Goal: Transaction & Acquisition: Purchase product/service

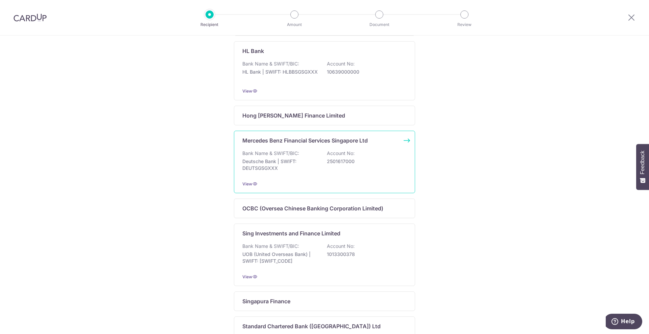
scroll to position [371, 0]
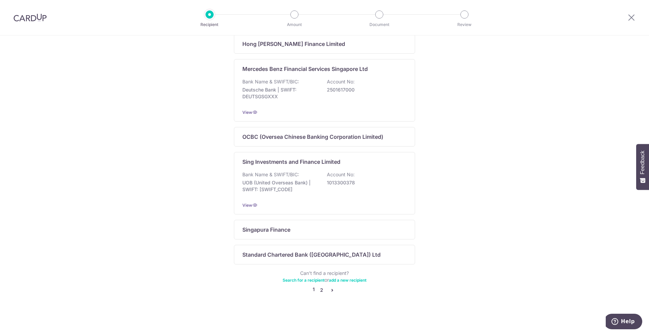
click at [321, 287] on link "2" at bounding box center [322, 290] width 8 height 8
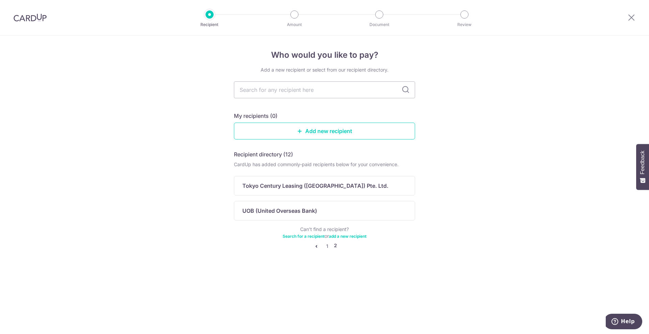
scroll to position [0, 0]
click at [326, 248] on link "1" at bounding box center [327, 246] width 8 height 8
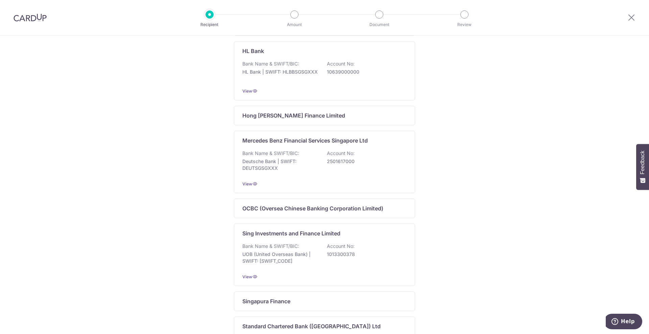
scroll to position [338, 0]
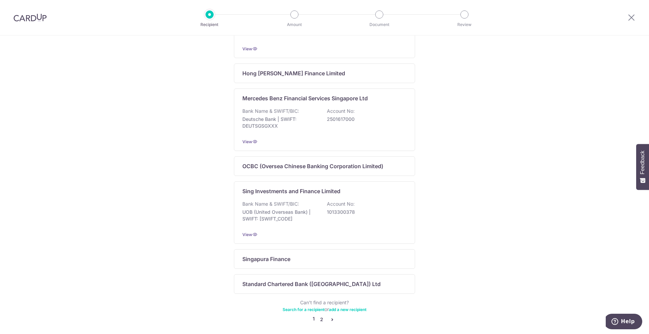
click at [322, 321] on link "2" at bounding box center [322, 320] width 8 height 8
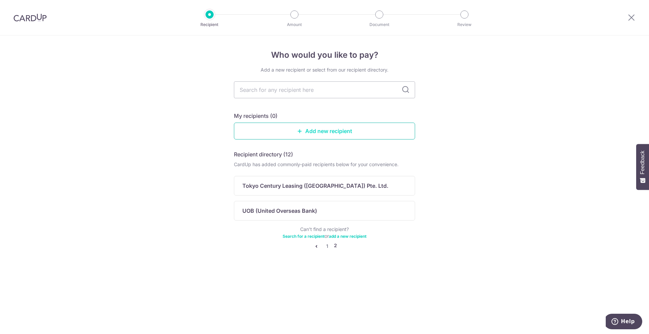
click at [318, 130] on link "Add new recipient" at bounding box center [324, 131] width 181 height 17
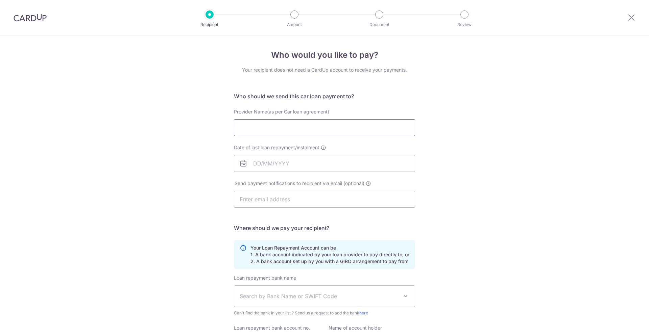
click at [318, 130] on input "Provider Name(as per Car loan agreement)" at bounding box center [324, 127] width 181 height 17
click at [469, 152] on div "Who would you like to pay? Your recipient does not need a CardUp account to rec…" at bounding box center [324, 221] width 649 height 371
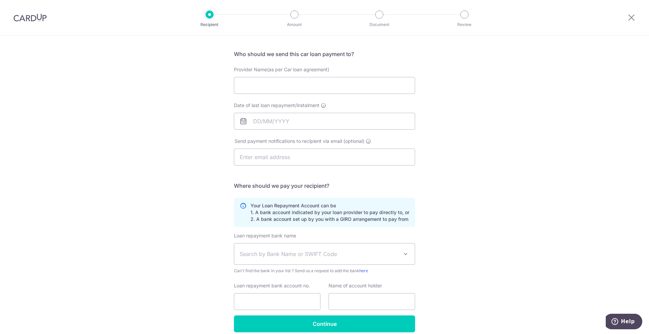
click at [322, 248] on span "Search by Bank Name or SWIFT Code" at bounding box center [324, 254] width 181 height 21
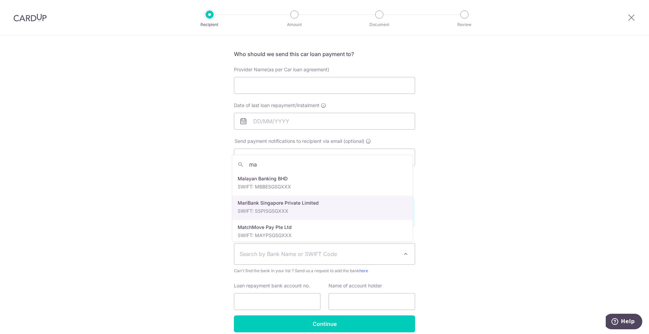
scroll to position [54, 0]
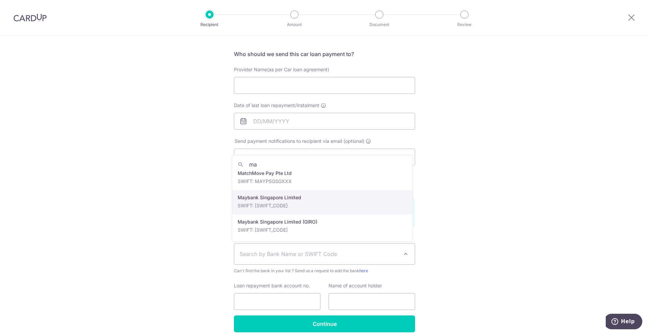
type input "ma"
select select "10"
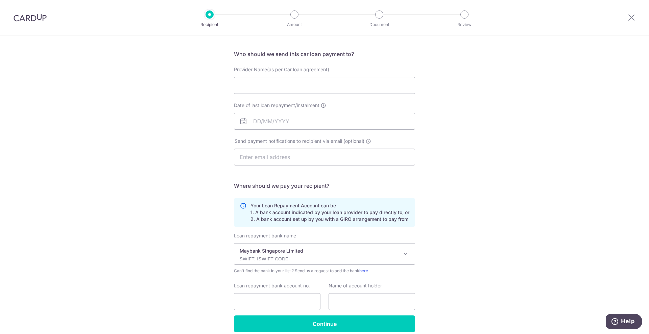
click at [310, 213] on p "Your Loan Repayment Account can be 1. A bank account indicated by your loan pro…" at bounding box center [330, 213] width 159 height 20
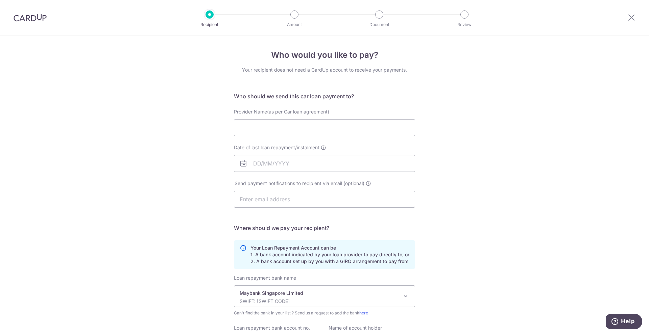
scroll to position [72, 0]
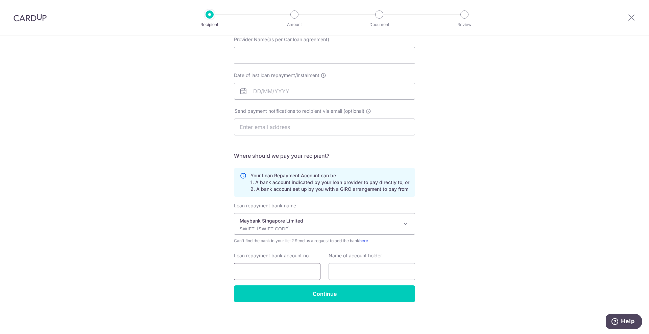
click at [289, 266] on input "Loan repayment bank account no." at bounding box center [277, 271] width 87 height 17
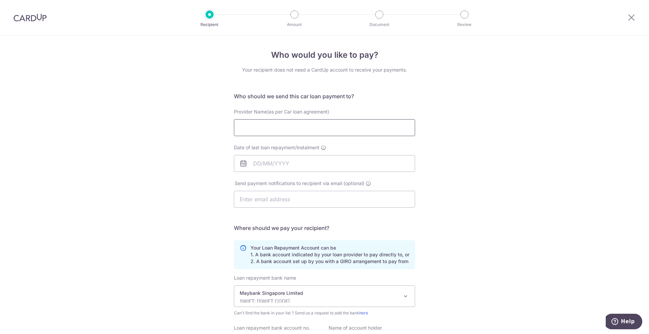
type input "04011003875"
click at [339, 128] on input "Provider Name(as per Car loan agreement)" at bounding box center [324, 127] width 181 height 17
drag, startPoint x: 252, startPoint y: 129, endPoint x: 228, endPoint y: 125, distance: 24.7
click at [230, 125] on div "Provider Name(as per Car loan agreement) May" at bounding box center [324, 123] width 189 height 28
paste input "bank Singapore Limited"
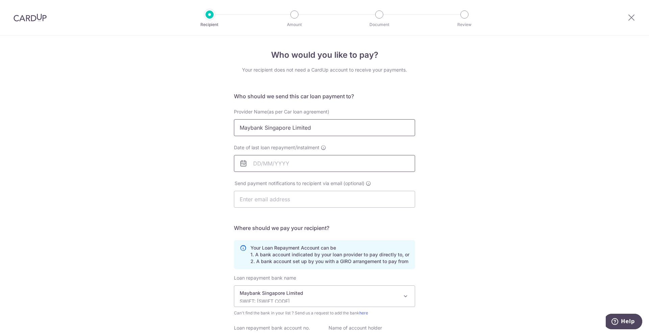
type input "Maybank Singapore Limited"
click at [268, 169] on input "Date of last loan repayment/instalment" at bounding box center [324, 163] width 181 height 17
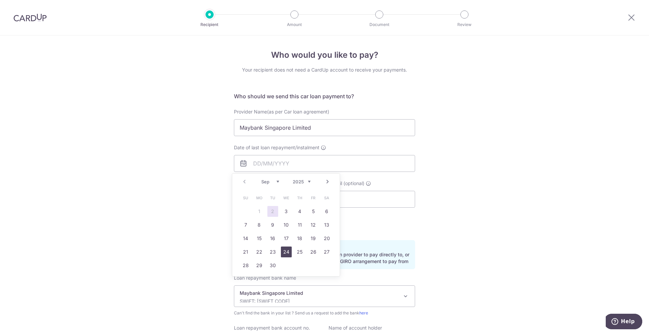
click at [287, 248] on link "24" at bounding box center [286, 252] width 11 height 11
type input "24/09/2025"
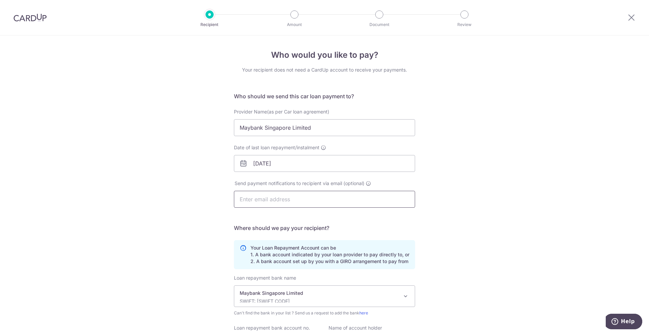
scroll to position [72, 0]
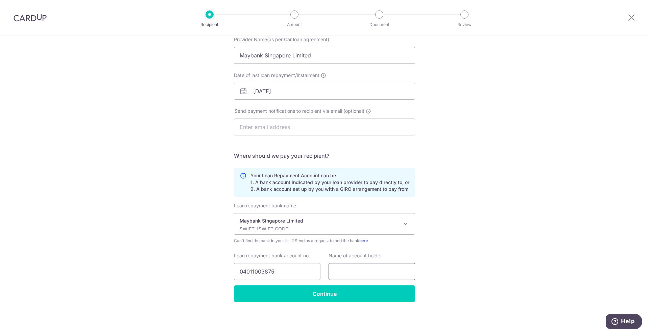
click at [342, 277] on input "text" at bounding box center [372, 271] width 87 height 17
paste input "Maybank Singapore Limited"
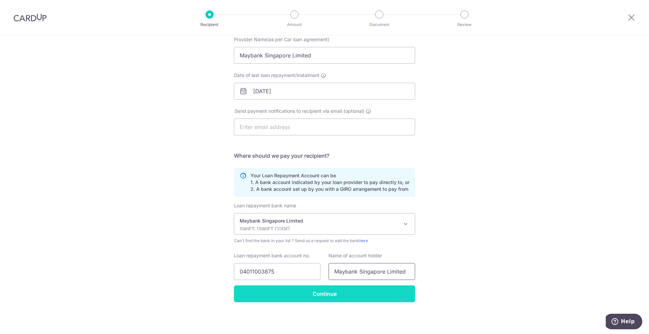
type input "Maybank Singapore Limited"
click at [340, 290] on input "Continue" at bounding box center [324, 294] width 181 height 17
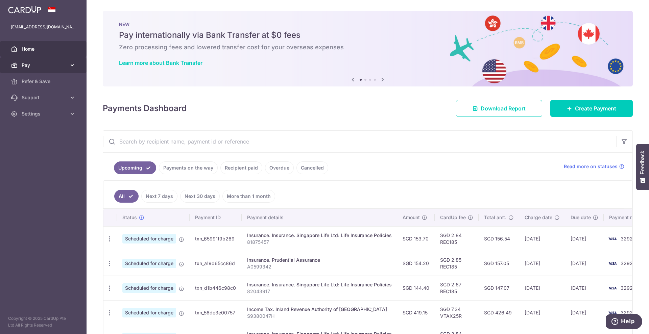
click at [65, 66] on span "Pay" at bounding box center [44, 65] width 45 height 7
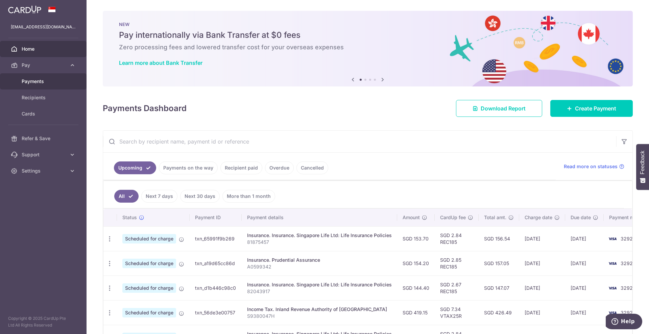
click at [53, 84] on span "Payments" at bounding box center [44, 81] width 45 height 7
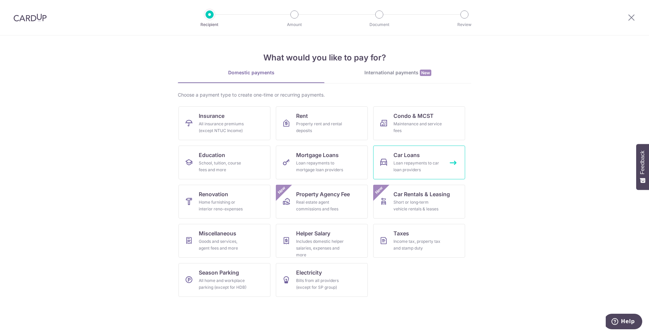
click at [408, 160] on div "Loan repayments to car loan providers" at bounding box center [418, 167] width 49 height 14
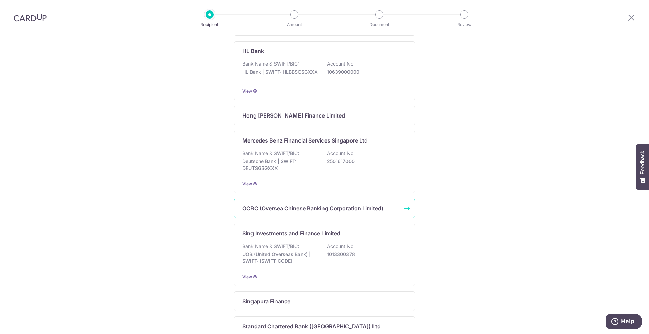
scroll to position [371, 0]
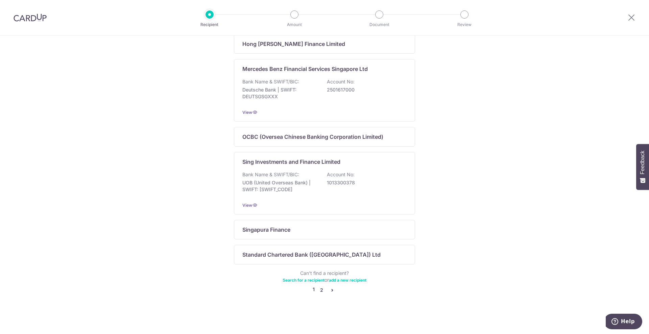
click at [319, 291] on link "2" at bounding box center [322, 290] width 8 height 8
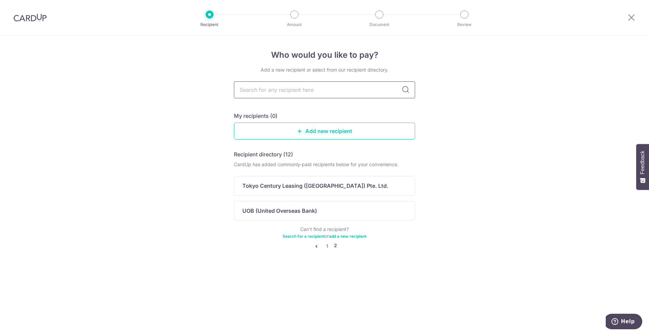
click at [298, 94] on input "text" at bounding box center [324, 90] width 181 height 17
click at [343, 89] on input "text" at bounding box center [324, 90] width 181 height 17
click at [34, 15] on img at bounding box center [30, 18] width 33 height 8
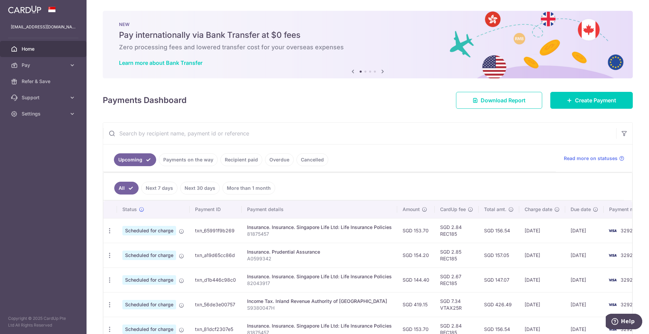
scroll to position [185, 0]
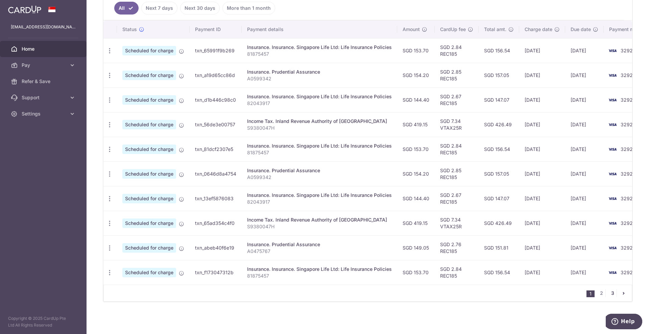
click at [609, 294] on link "3" at bounding box center [613, 293] width 8 height 8
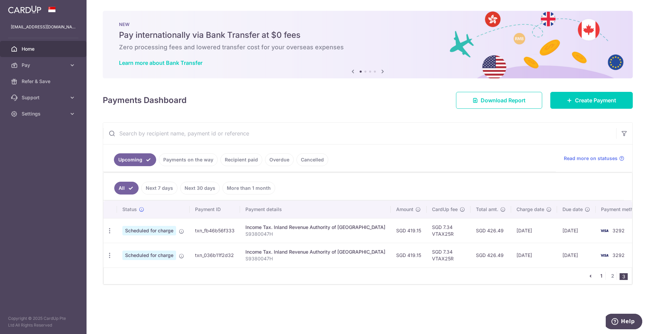
click at [602, 277] on link "1" at bounding box center [602, 276] width 8 height 8
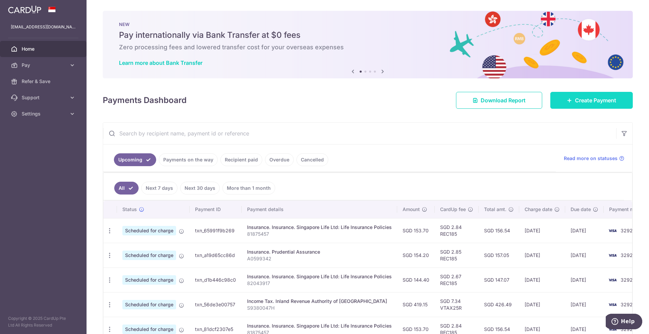
click at [552, 98] on link "Create Payment" at bounding box center [592, 100] width 83 height 17
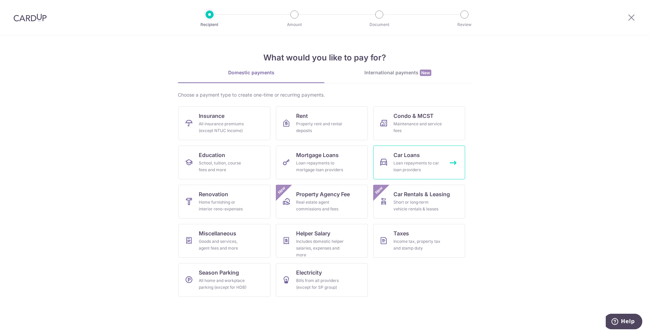
click at [410, 164] on div "Loan repayments to car loan providers" at bounding box center [418, 167] width 49 height 14
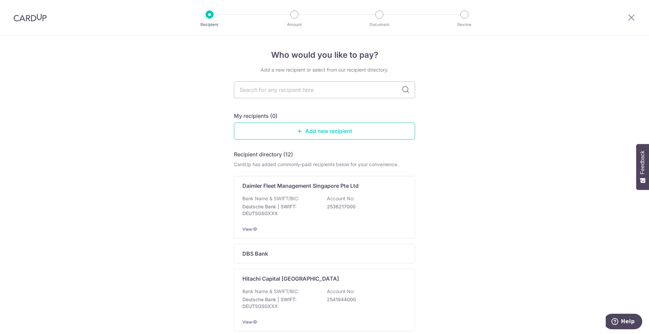
click at [283, 130] on link "Add new recipient" at bounding box center [324, 131] width 181 height 17
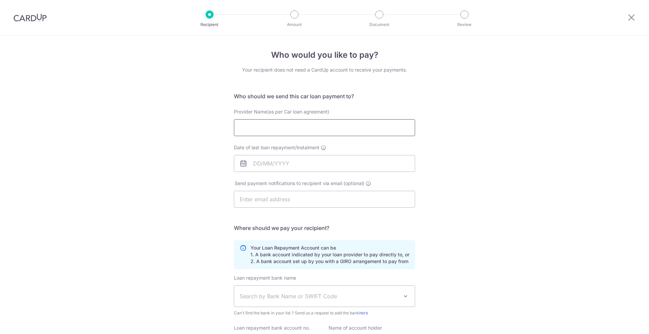
click at [297, 135] on input "Provider Name(as per Car loan agreement)" at bounding box center [324, 127] width 181 height 17
click at [221, 178] on div "Who would you like to pay? Your recipient does not need a CardUp account to rec…" at bounding box center [324, 221] width 649 height 371
click at [289, 132] on input "Provider Name(as per Car loan agreement)" at bounding box center [324, 127] width 181 height 17
paste input "Maybank Singapore Limited"
type input "Maybank Singapore Limited"
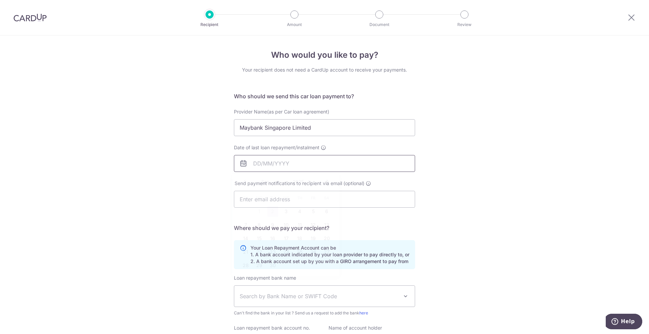
click at [294, 164] on input "Date of last loan repayment/instalment" at bounding box center [324, 163] width 181 height 17
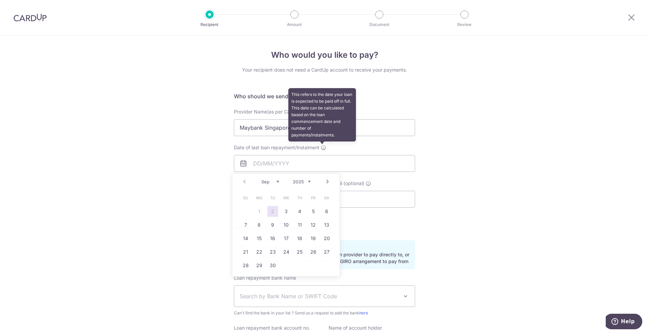
click at [321, 147] on icon at bounding box center [323, 147] width 5 height 5
click at [321, 155] on input "Date of last loan repayment/instalment This refers to the date your loan is exp…" at bounding box center [324, 163] width 181 height 17
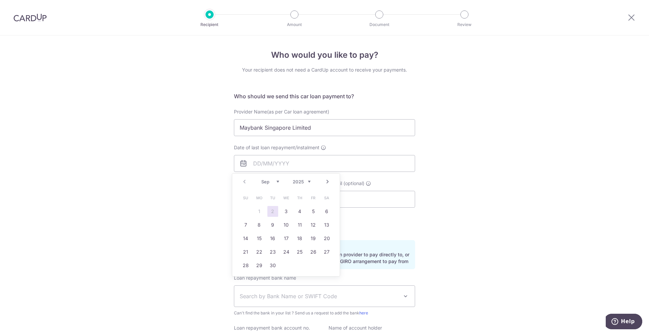
click at [325, 179] on link "Next" at bounding box center [328, 182] width 8 height 8
click at [245, 177] on div "Prev Next Sep Oct Nov Dec 2025 2026 2027 2028 2029 2030 2031 2032 2033 2034 2035" at bounding box center [286, 182] width 108 height 16
click at [246, 183] on link "Prev" at bounding box center [244, 182] width 8 height 8
click at [288, 251] on link "24" at bounding box center [286, 252] width 11 height 11
type input "[DATE]"
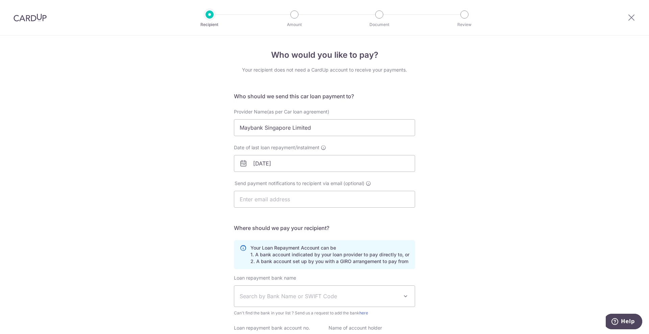
scroll to position [72, 0]
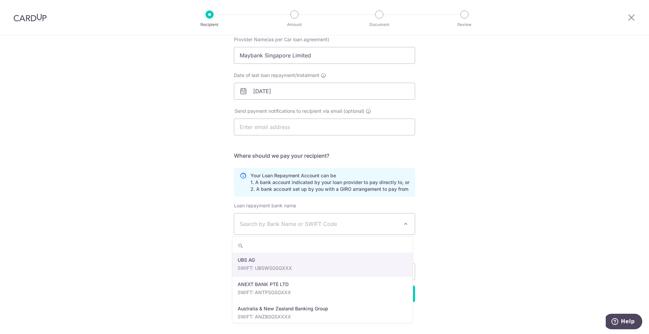
click at [296, 224] on span "Search by Bank Name or SWIFT Code" at bounding box center [319, 224] width 159 height 8
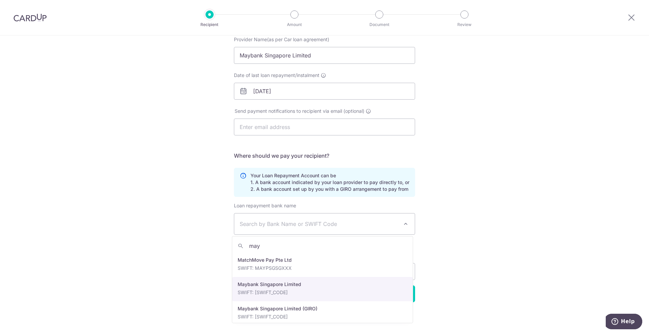
type input "may"
select select "10"
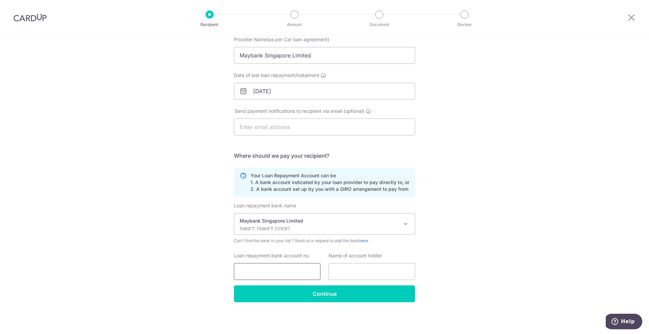
click at [287, 271] on input "Loan repayment bank account no." at bounding box center [277, 271] width 87 height 17
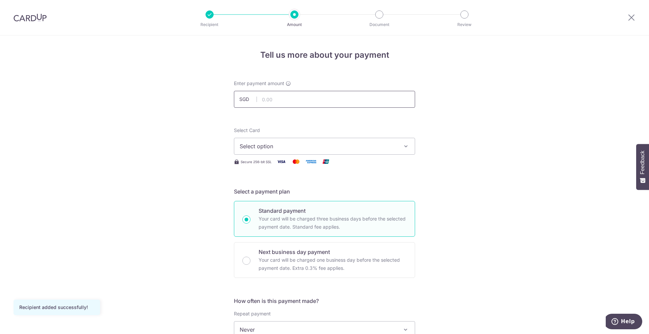
click at [314, 99] on input "text" at bounding box center [324, 99] width 181 height 17
type input "1,166.00"
click at [268, 147] on span "Select option" at bounding box center [319, 146] width 158 height 8
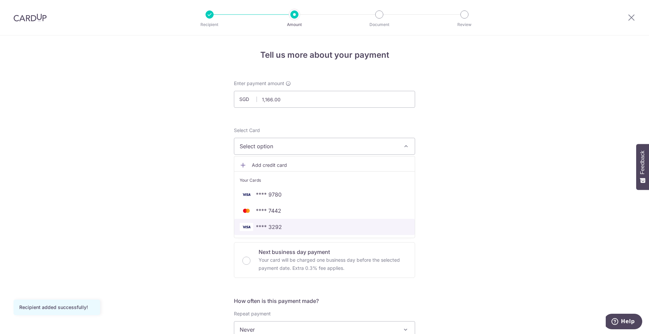
click at [278, 229] on span "**** 3292" at bounding box center [269, 227] width 26 height 8
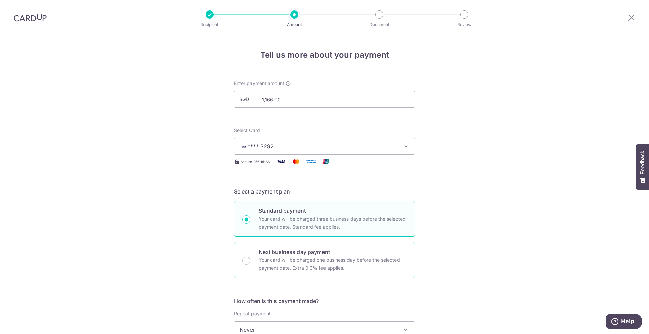
scroll to position [85, 0]
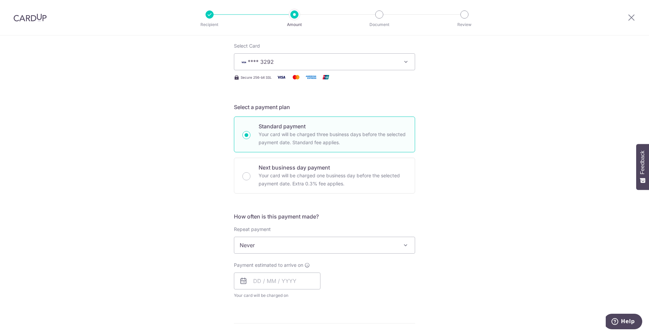
click at [293, 246] on span "Never" at bounding box center [324, 245] width 181 height 16
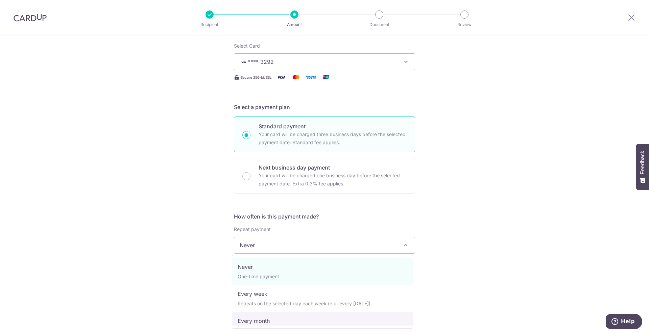
select select "3"
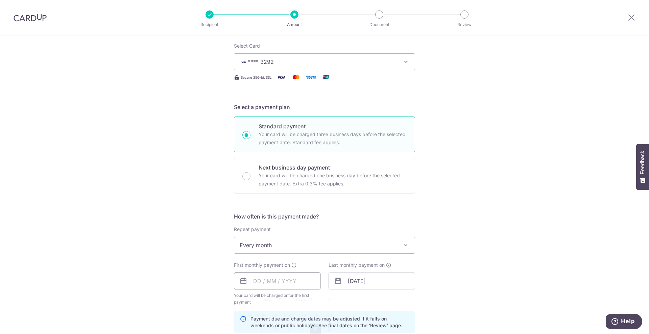
click at [283, 273] on input "text" at bounding box center [277, 281] width 87 height 17
click at [434, 277] on div "Tell us more about your payment Enter payment amount SGD 1,166.00 1166.00 Recip…" at bounding box center [324, 274] width 649 height 646
click at [382, 285] on input "24/09/2025" at bounding box center [372, 281] width 87 height 17
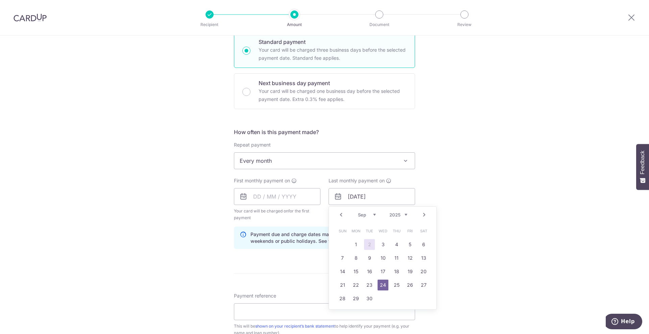
click at [424, 211] on link "Next" at bounding box center [424, 215] width 8 height 8
click at [409, 284] on link "23" at bounding box center [410, 285] width 11 height 11
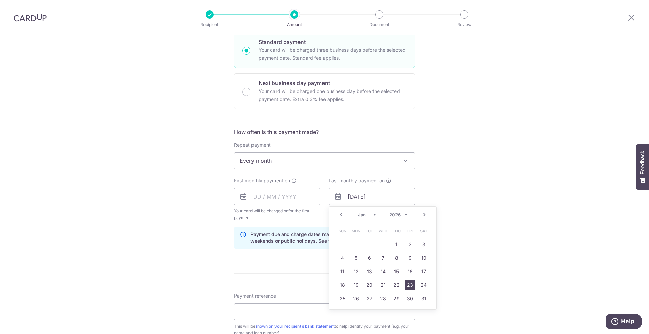
type input "[DATE]"
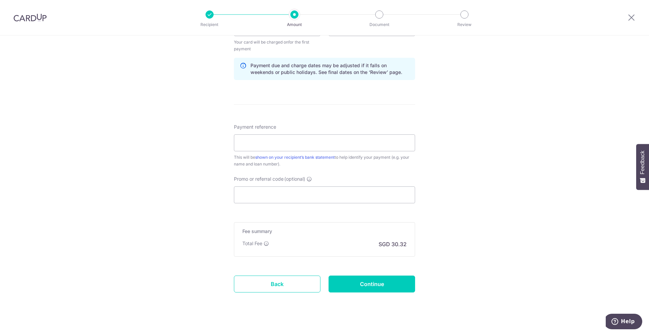
scroll to position [211, 0]
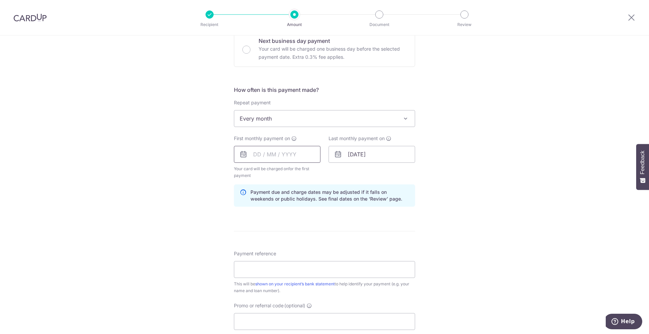
click at [301, 151] on input "text" at bounding box center [277, 154] width 87 height 17
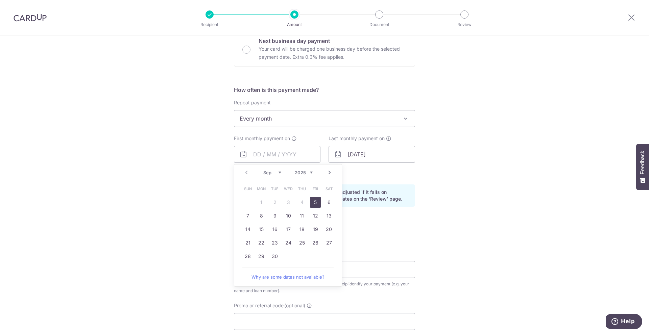
click at [221, 171] on div "Tell us more about your payment Enter payment amount SGD 1,166.00 1166.00 Recip…" at bounding box center [324, 147] width 649 height 646
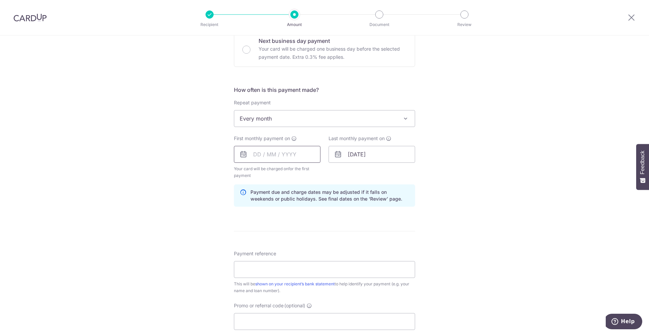
click at [285, 156] on input "text" at bounding box center [277, 154] width 87 height 17
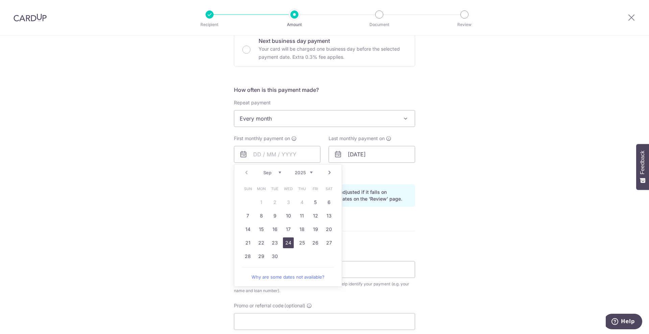
click at [289, 244] on link "24" at bounding box center [288, 243] width 11 height 11
type input "[DATE]"
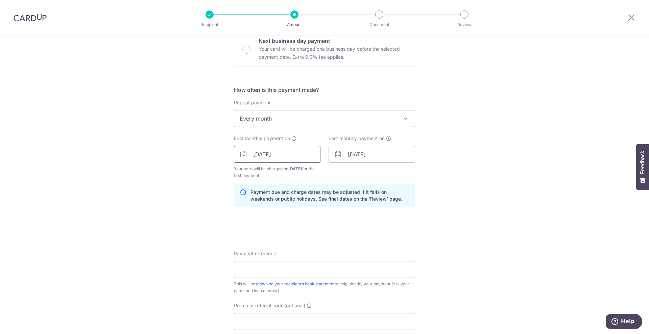
click at [282, 155] on input "[DATE]" at bounding box center [277, 154] width 87 height 17
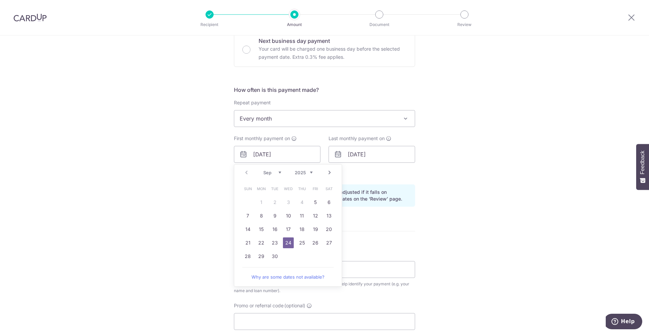
click at [328, 173] on link "Next" at bounding box center [330, 173] width 8 height 8
click at [244, 171] on link "Prev" at bounding box center [246, 173] width 8 height 8
click at [179, 184] on div "Tell us more about your payment Enter payment amount SGD 1,166.00 1166.00 Recip…" at bounding box center [324, 147] width 649 height 646
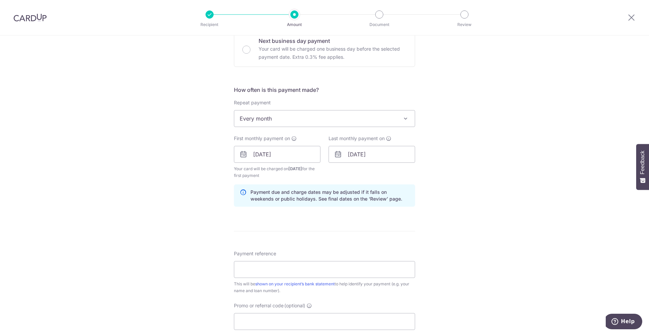
scroll to position [296, 0]
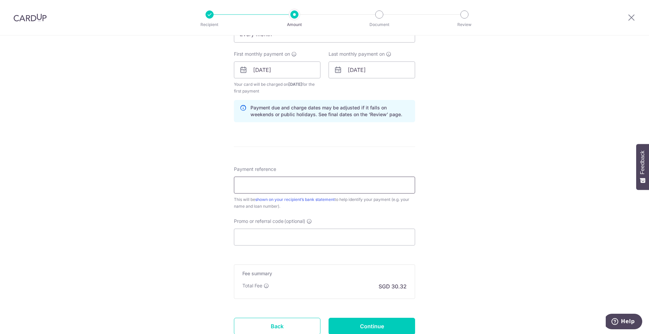
click at [350, 183] on input "Payment reference" at bounding box center [324, 185] width 181 height 17
type input "44337891994"
click at [390, 236] on input "Promo or referral code (optional)" at bounding box center [324, 237] width 181 height 17
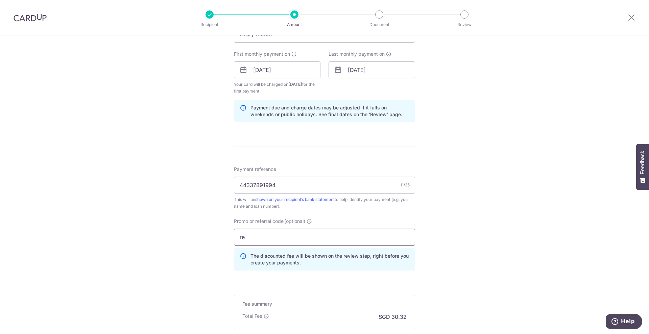
type input "r"
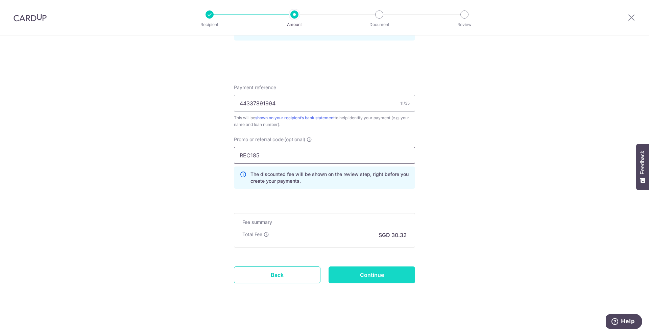
type input "REC185"
click at [386, 273] on input "Continue" at bounding box center [372, 275] width 87 height 17
type input "Create Schedule"
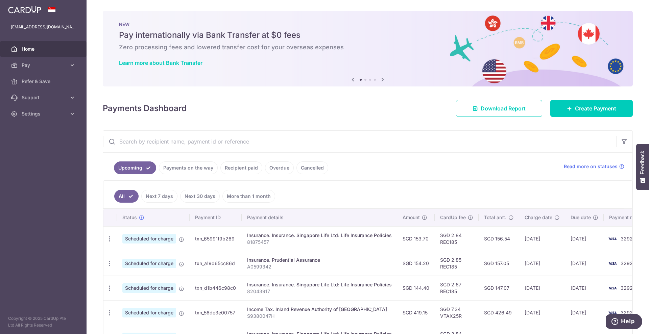
scroll to position [193, 0]
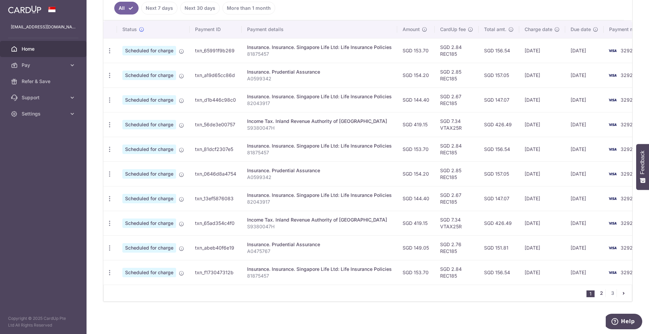
click at [598, 294] on link "2" at bounding box center [602, 293] width 8 height 8
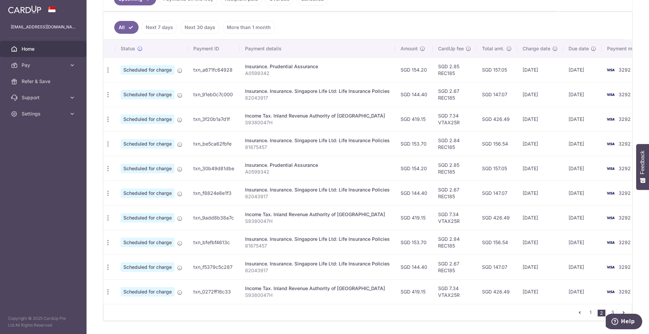
scroll to position [0, 24]
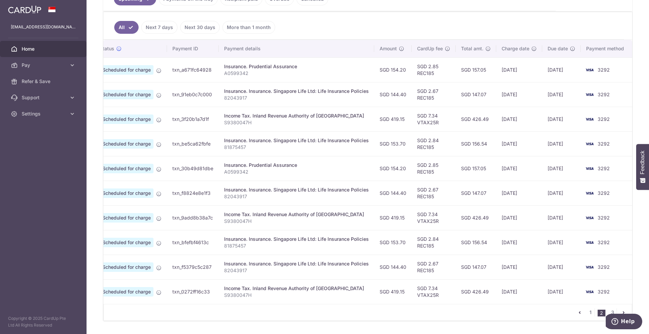
click at [606, 315] on div "Help" at bounding box center [623, 322] width 38 height 16
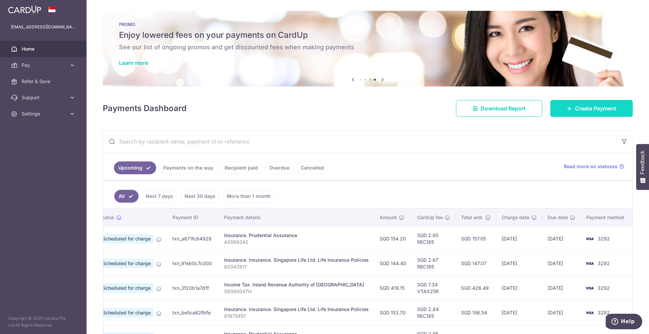
click at [551, 110] on link "Create Payment" at bounding box center [592, 108] width 83 height 17
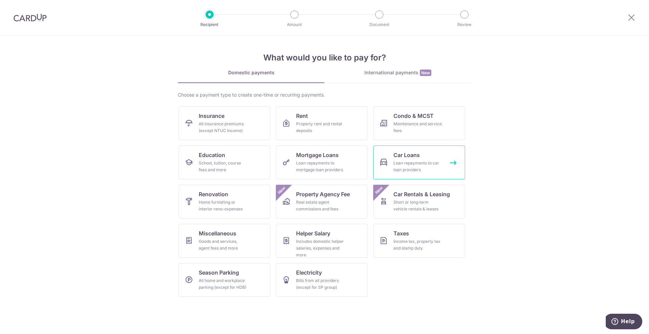
click at [422, 157] on link "Car Loans Loan repayments to car loan providers" at bounding box center [419, 163] width 92 height 34
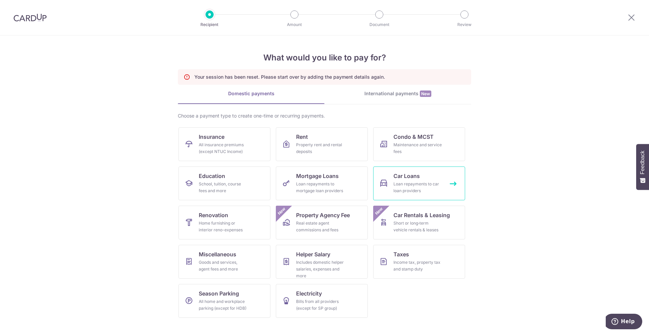
click at [400, 193] on div "Loan repayments to car loan providers" at bounding box center [418, 188] width 49 height 14
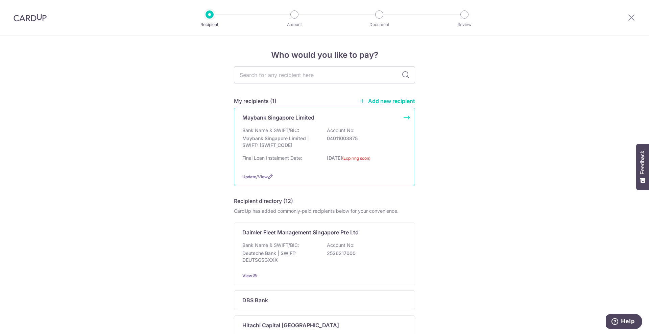
click at [327, 172] on div "Maybank Singapore Limited Bank Name & SWIFT/BIC: Maybank Singapore Limited | SW…" at bounding box center [324, 147] width 181 height 78
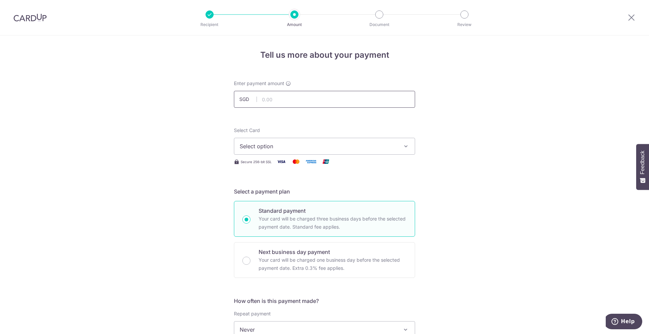
click at [296, 102] on input "text" at bounding box center [324, 99] width 181 height 17
type input "1,166.00"
click at [259, 146] on span "Select option" at bounding box center [319, 146] width 158 height 8
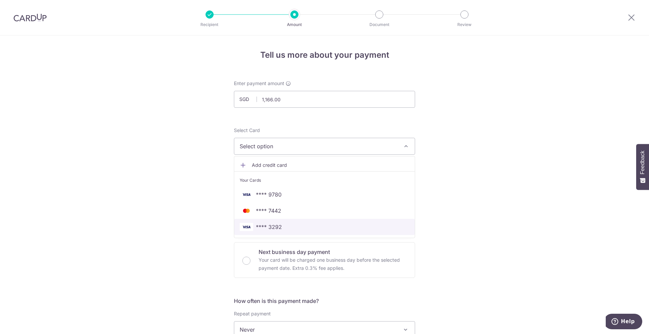
click at [264, 227] on span "**** 3292" at bounding box center [269, 227] width 26 height 8
type input "[DATE]"
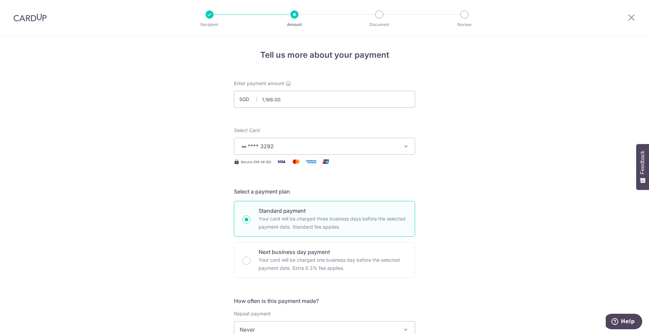
scroll to position [85, 0]
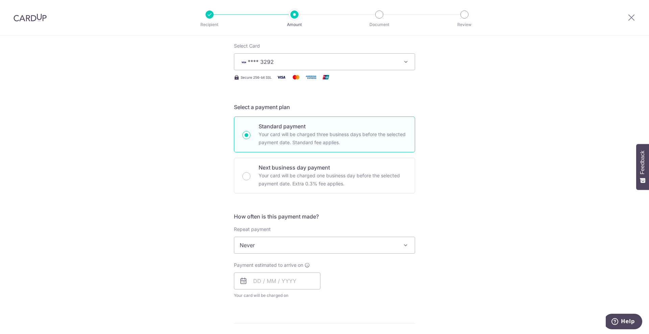
click at [261, 245] on span "Never" at bounding box center [324, 245] width 181 height 16
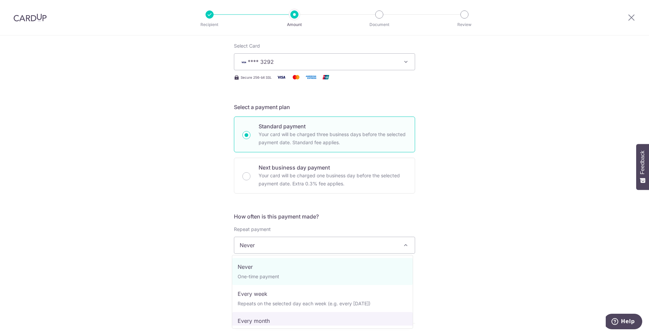
select select "3"
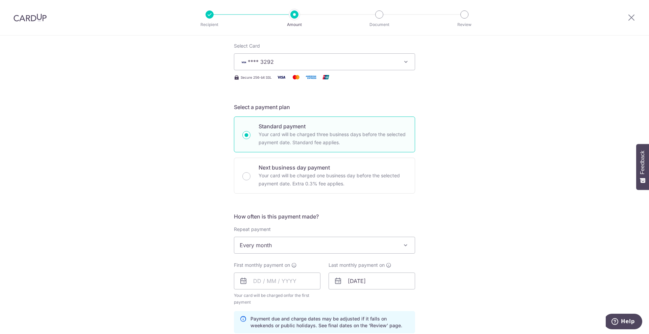
scroll to position [169, 0]
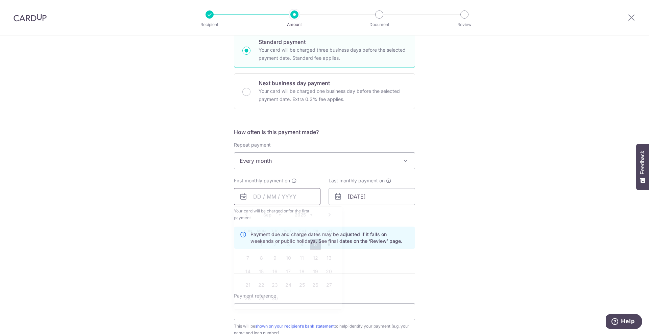
click at [291, 193] on input "text" at bounding box center [277, 196] width 87 height 17
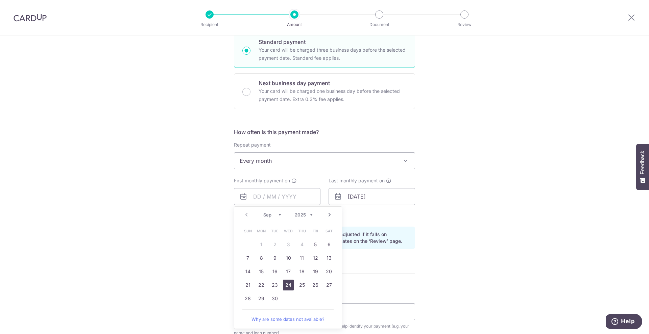
click at [283, 286] on link "24" at bounding box center [288, 285] width 11 height 11
type input "[DATE]"
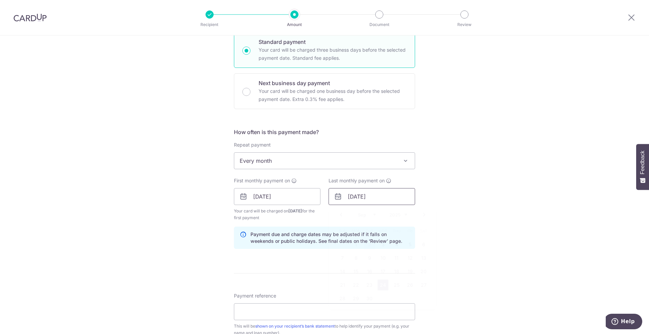
click at [377, 196] on input "[DATE]" at bounding box center [372, 196] width 87 height 17
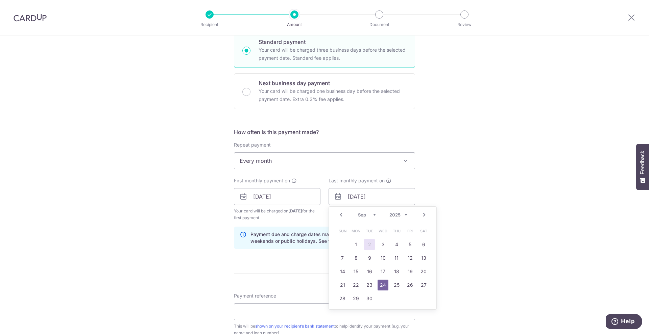
click at [424, 214] on link "Next" at bounding box center [424, 215] width 8 height 8
click at [408, 284] on link "23" at bounding box center [410, 285] width 11 height 11
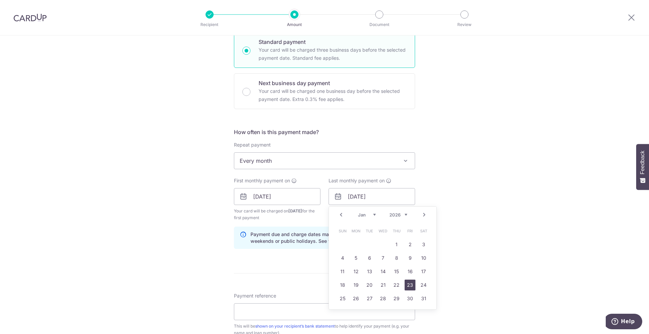
type input "23/01/2026"
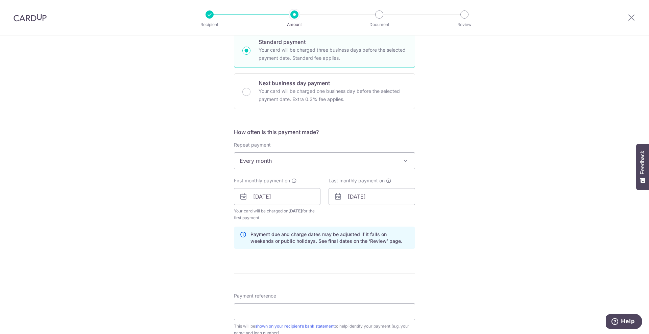
scroll to position [211, 0]
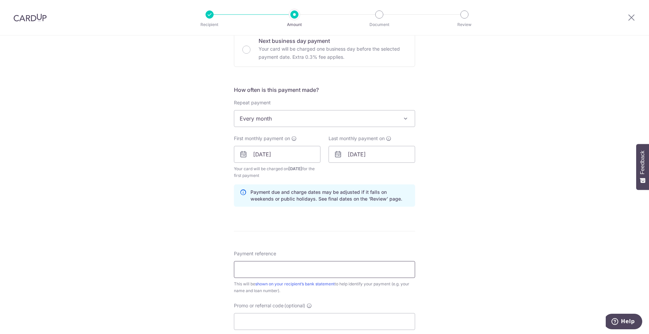
click at [353, 274] on input "Payment reference" at bounding box center [324, 269] width 181 height 17
type input "44337891994"
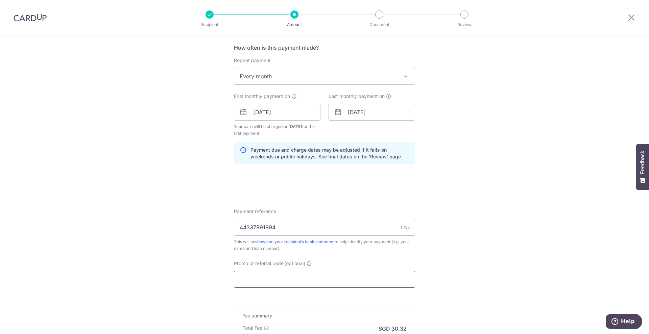
click at [298, 318] on h5 "Fee summary" at bounding box center [324, 316] width 164 height 7
click at [306, 276] on input "Promo or referral code (optional)" at bounding box center [324, 279] width 181 height 17
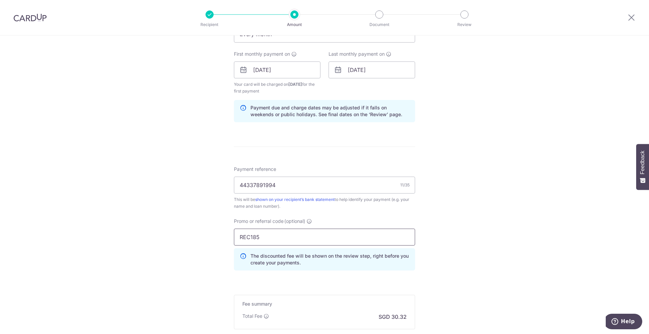
scroll to position [378, 0]
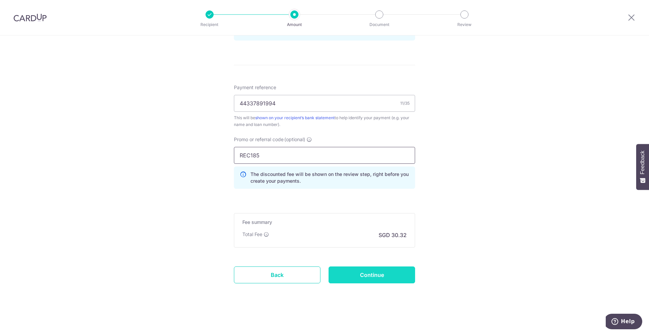
type input "REC185"
click at [361, 267] on input "Continue" at bounding box center [372, 275] width 87 height 17
type input "Create Schedule"
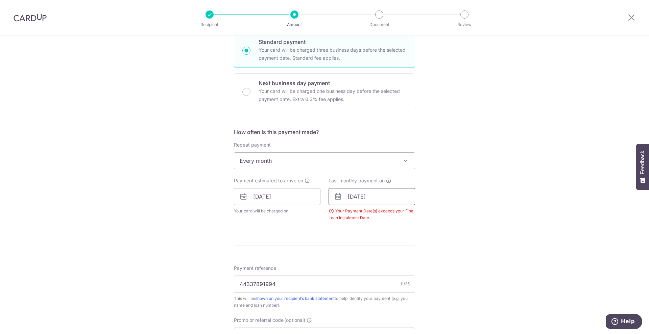
scroll to position [350, 0]
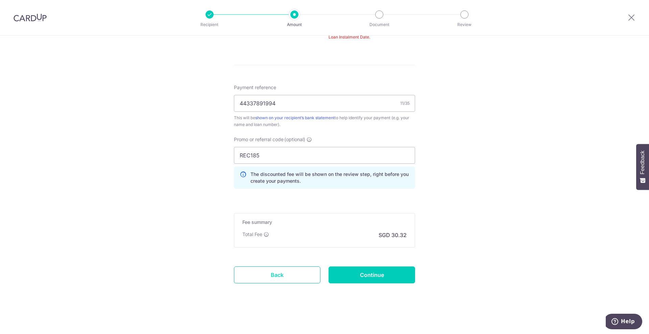
click at [300, 276] on link "Back" at bounding box center [277, 275] width 87 height 17
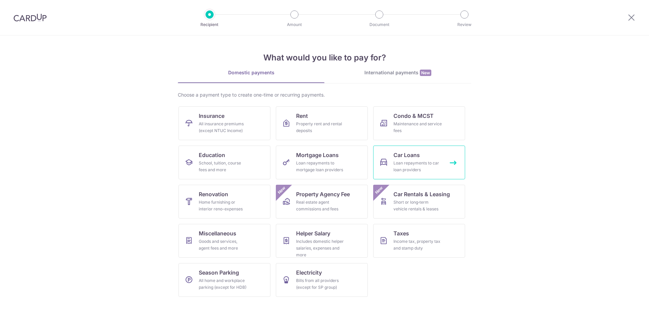
click at [410, 150] on link "Car Loans Loan repayments to car loan providers" at bounding box center [419, 163] width 92 height 34
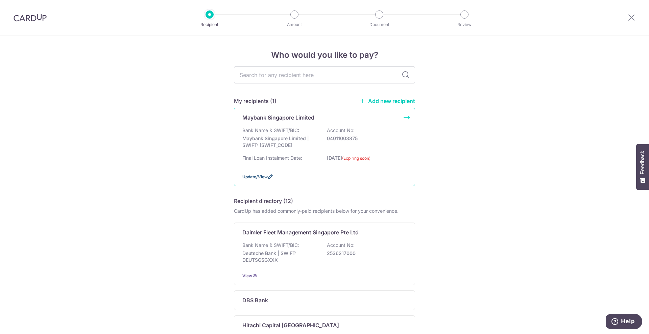
click at [268, 176] on icon at bounding box center [270, 176] width 5 height 5
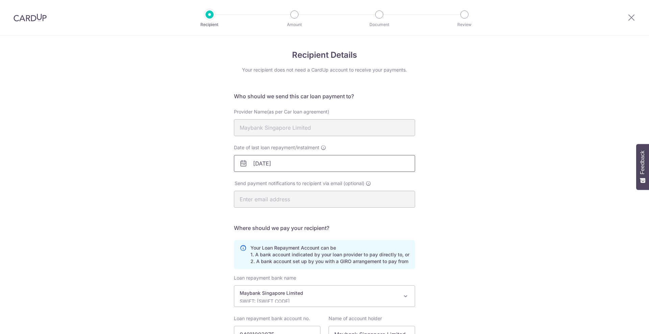
click at [297, 164] on input "24/09/2025" at bounding box center [324, 163] width 181 height 17
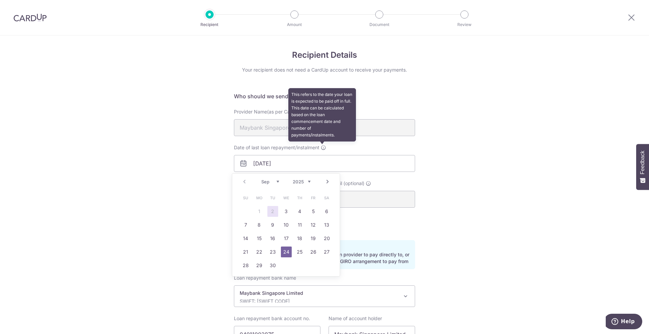
click at [323, 147] on icon at bounding box center [323, 147] width 5 height 5
click at [323, 155] on input "24/09/2025" at bounding box center [324, 163] width 181 height 17
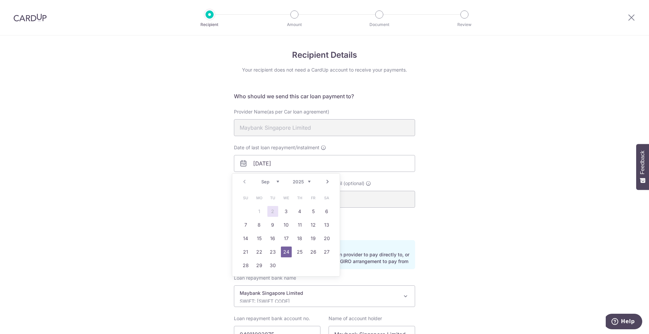
click at [327, 184] on link "Next" at bounding box center [328, 182] width 8 height 8
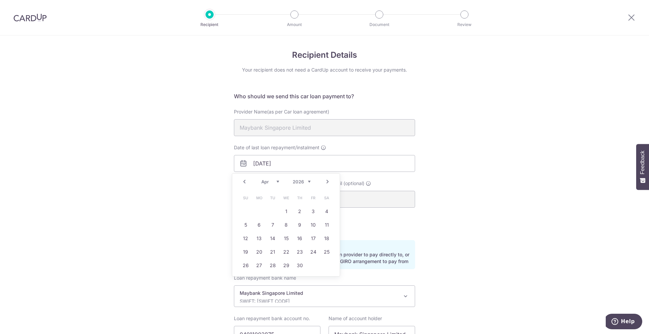
click at [327, 184] on link "Next" at bounding box center [328, 182] width 8 height 8
click at [311, 179] on div "Prev Next Jan Feb Mar Apr May Jun Jul Aug Sep Oct Nov Dec 2025 2026 2027 2028 2…" at bounding box center [286, 182] width 108 height 16
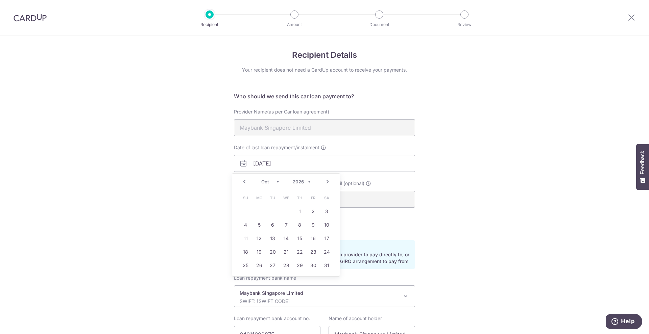
click at [311, 179] on div "Prev Next Jan Feb Mar Apr May Jun Jul Aug Sep Oct Nov Dec 2025 2026 2027 2028 2…" at bounding box center [286, 182] width 108 height 16
click at [309, 179] on select "2025 2026 2027 2028 2029 2030 2031 2032 2033 2034 2035 2036" at bounding box center [302, 181] width 18 height 5
click at [250, 210] on link "1" at bounding box center [245, 211] width 11 height 11
type input "01/10/2028"
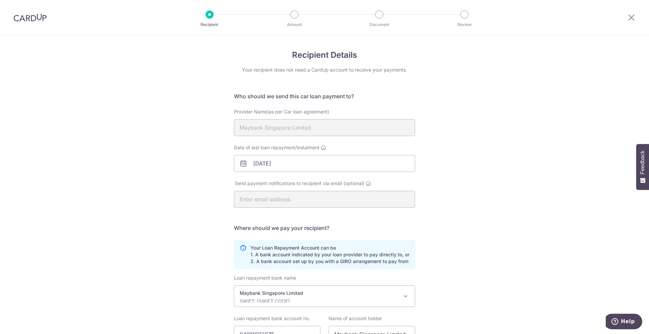
scroll to position [63, 0]
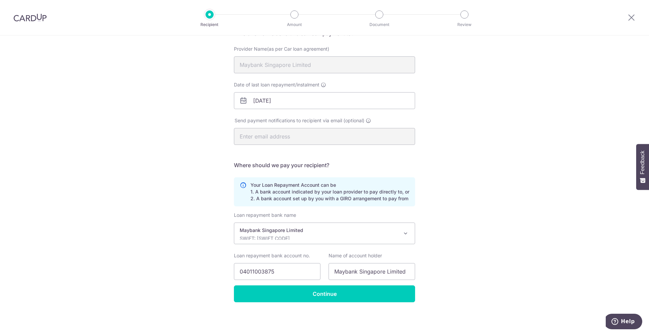
click at [324, 304] on div "Recipient Details Your recipient does not need a CardUp account to receive your…" at bounding box center [324, 154] width 649 height 362
click at [323, 297] on input "Continue" at bounding box center [324, 294] width 181 height 17
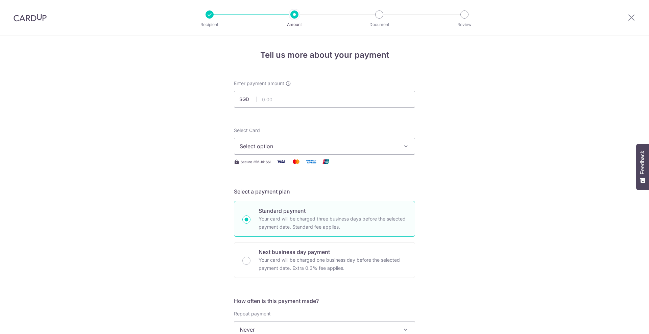
click at [295, 95] on input "text" at bounding box center [324, 99] width 181 height 17
type input "1,166.00"
click at [240, 141] on button "Select option" at bounding box center [324, 146] width 181 height 17
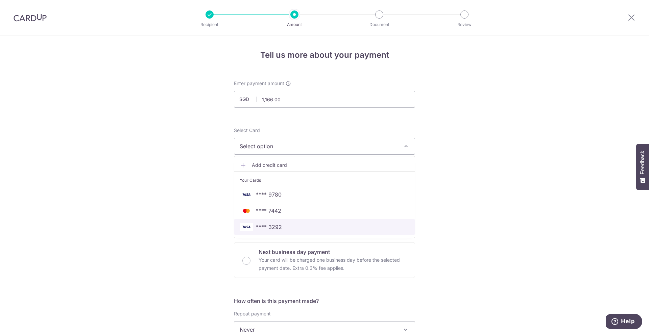
click at [259, 230] on span "**** 3292" at bounding box center [269, 227] width 26 height 8
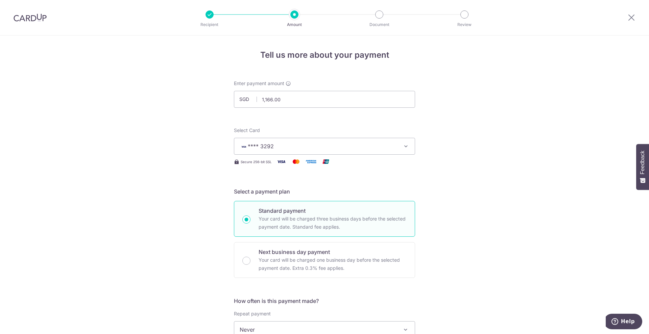
scroll to position [127, 0]
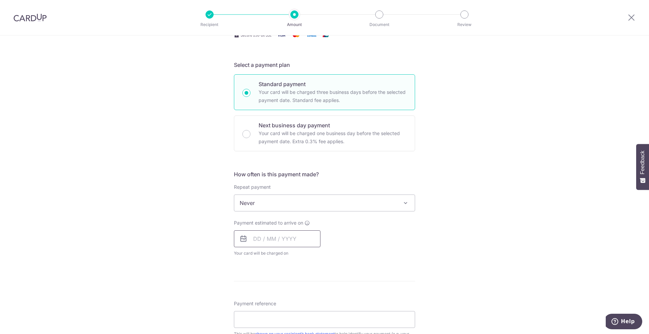
click at [266, 233] on input "text" at bounding box center [277, 239] width 87 height 17
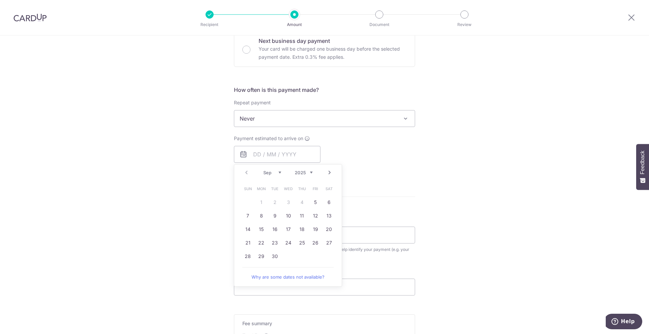
click at [251, 117] on span "Never" at bounding box center [324, 119] width 181 height 16
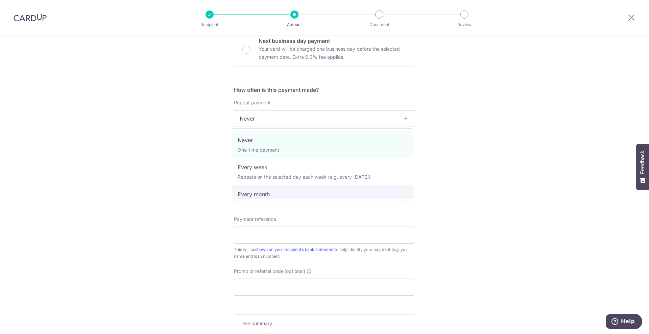
select select "3"
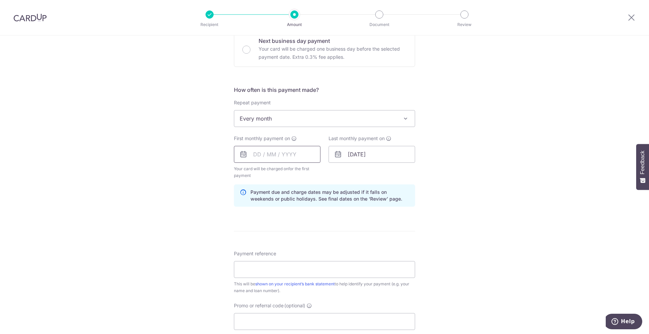
click at [260, 157] on input "text" at bounding box center [277, 154] width 87 height 17
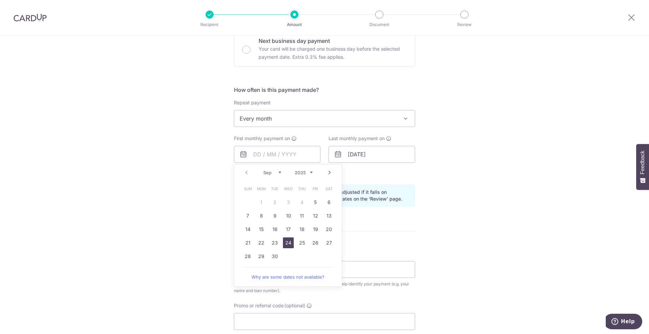
click at [284, 246] on link "24" at bounding box center [288, 243] width 11 height 11
type input "[DATE]"
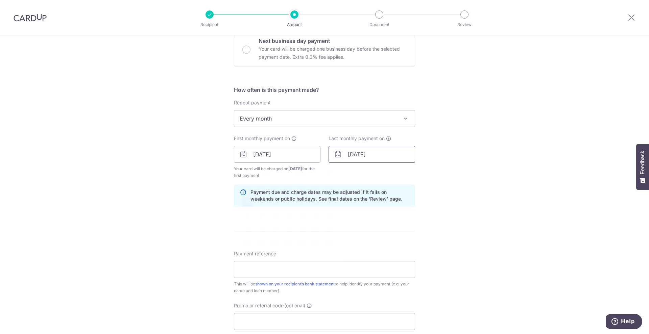
click at [370, 158] on input "[DATE]" at bounding box center [372, 154] width 87 height 17
click at [216, 209] on div "Tell us more about your payment Enter payment amount SGD 1,166.00 1166.00 Selec…" at bounding box center [324, 147] width 649 height 646
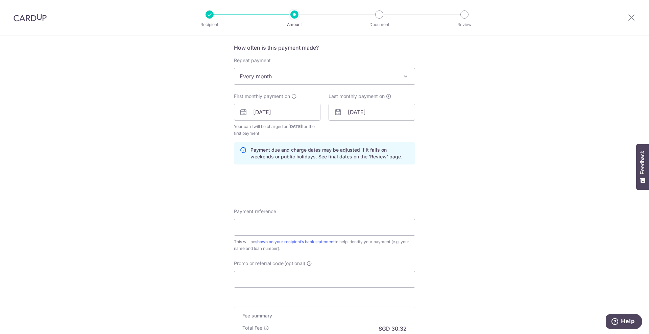
click at [384, 96] on label "Last monthly payment on" at bounding box center [360, 96] width 63 height 7
click at [386, 96] on icon at bounding box center [388, 96] width 5 height 5
click at [381, 111] on input "01/10/2028" at bounding box center [372, 112] width 87 height 17
click at [257, 233] on input "Payment reference" at bounding box center [324, 227] width 181 height 17
type input "R"
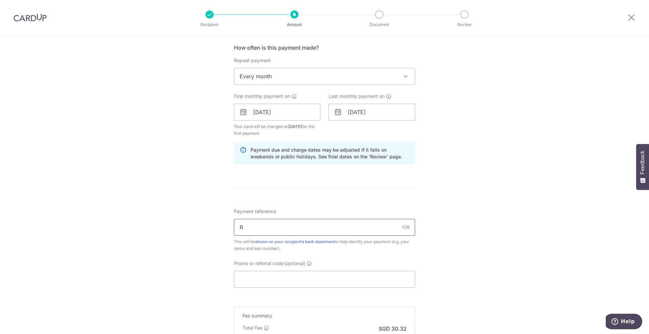
type input "RE"
drag, startPoint x: 257, startPoint y: 233, endPoint x: 234, endPoint y: 221, distance: 25.6
click at [234, 221] on input "RE" at bounding box center [324, 227] width 181 height 17
type input "44337891994"
click at [276, 285] on input "Promo or referral code (optional)" at bounding box center [324, 279] width 181 height 17
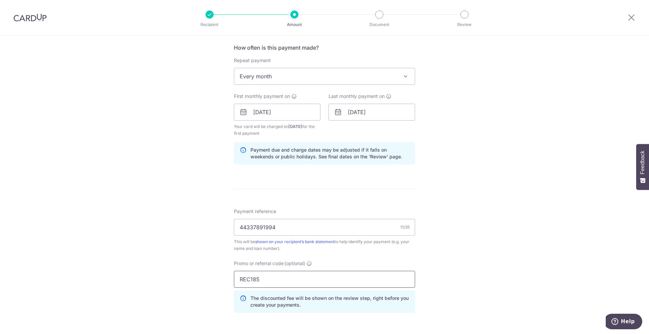
scroll to position [338, 0]
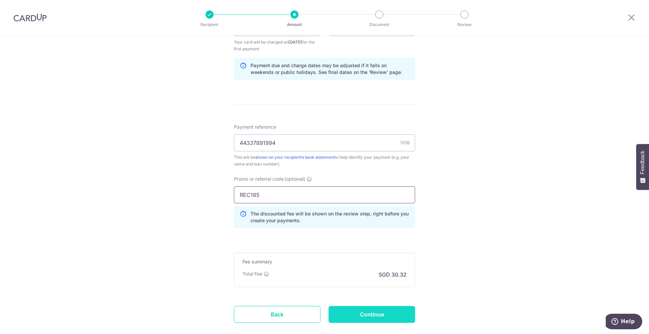
type input "REC185"
click at [355, 309] on input "Continue" at bounding box center [372, 314] width 87 height 17
type input "Create Schedule"
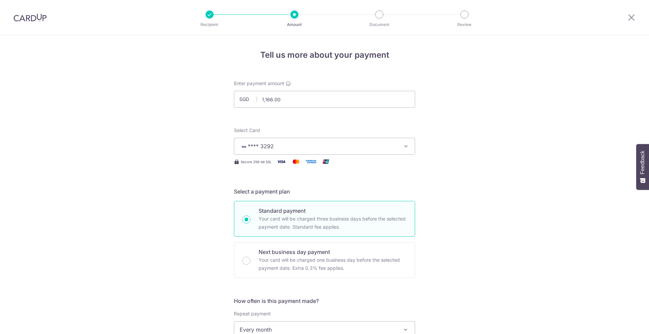
click at [29, 15] on img at bounding box center [30, 18] width 33 height 8
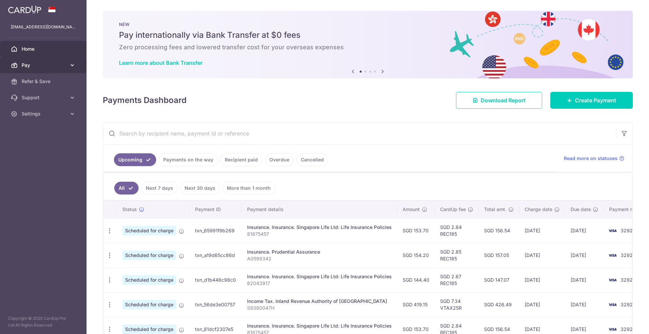
click at [47, 58] on link "Pay" at bounding box center [43, 65] width 87 height 16
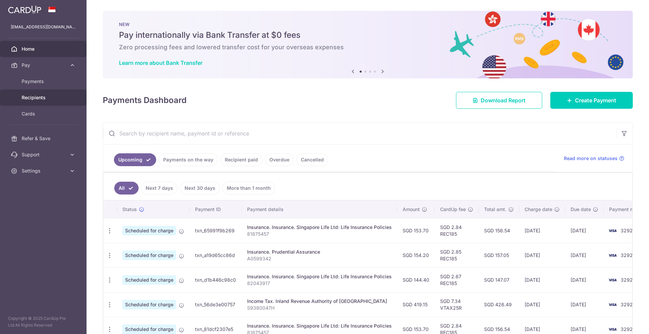
click at [44, 91] on link "Recipients" at bounding box center [43, 98] width 87 height 16
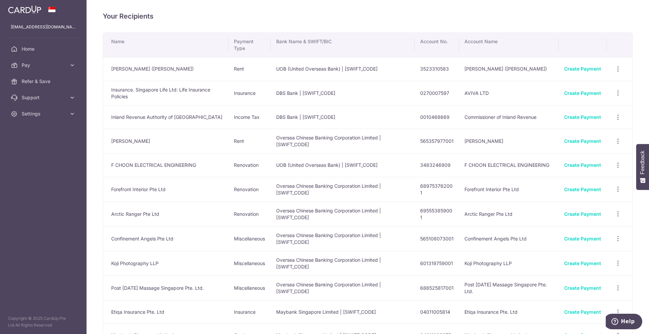
scroll to position [60, 0]
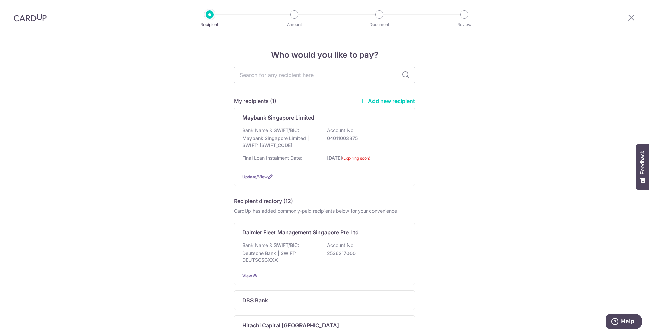
click at [384, 100] on link "Add new recipient" at bounding box center [388, 101] width 56 height 7
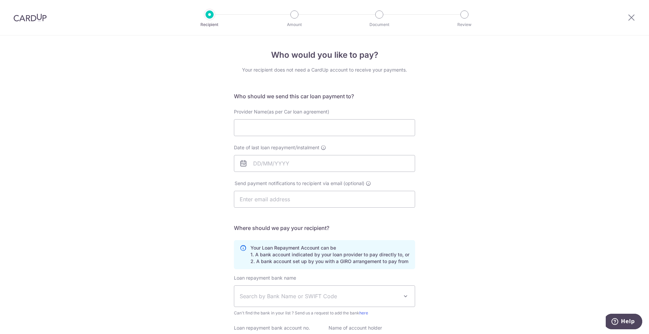
scroll to position [72, 0]
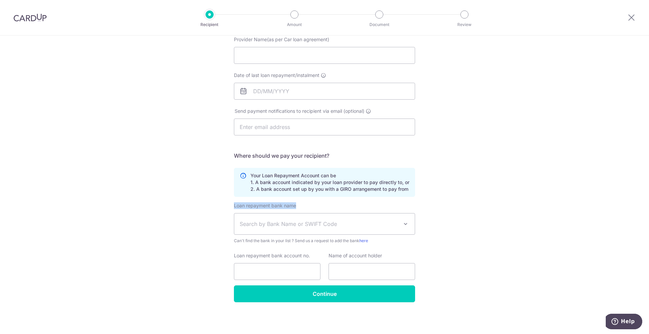
drag, startPoint x: 284, startPoint y: 204, endPoint x: 231, endPoint y: 209, distance: 53.1
click at [231, 209] on div "Who would you like to pay? Your recipient does not need a CardUp account to rec…" at bounding box center [324, 148] width 649 height 371
copy label "Loan repayment bank name"
drag, startPoint x: 309, startPoint y: 257, endPoint x: 225, endPoint y: 261, distance: 84.0
click at [225, 261] on div "Who would you like to pay? Your recipient does not need a CardUp account to rec…" at bounding box center [324, 148] width 649 height 371
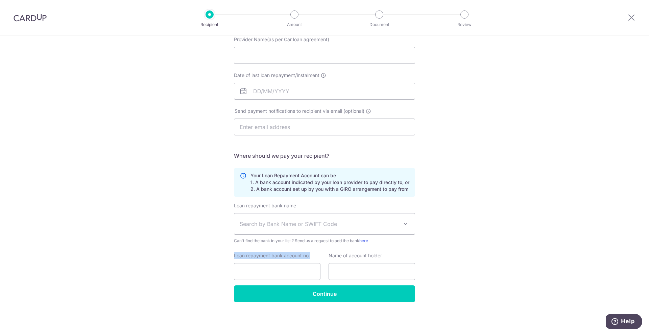
copy label "Loan repayment bank account no."
drag, startPoint x: 349, startPoint y: 256, endPoint x: 127, endPoint y: 57, distance: 297.7
click at [326, 255] on div "Name of account holder" at bounding box center [372, 267] width 95 height 28
copy label "Name of account holder"
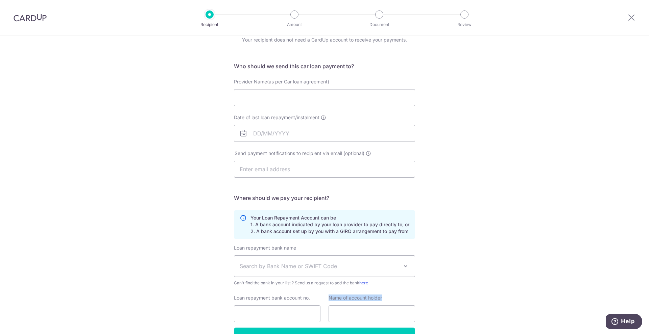
scroll to position [0, 0]
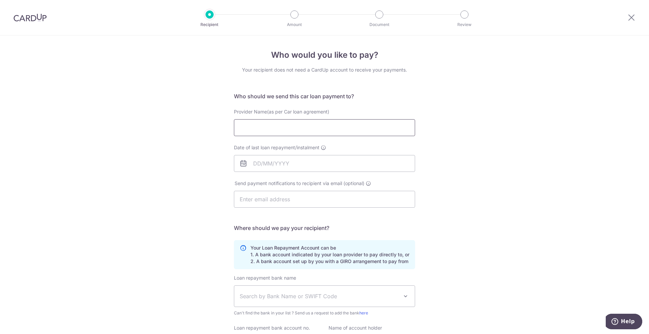
click at [257, 128] on input "Provider Name(as per Car loan agreement)" at bounding box center [324, 127] width 181 height 17
click at [183, 171] on div "Who would you like to pay? Your recipient does not need a CardUp account to rec…" at bounding box center [324, 221] width 649 height 371
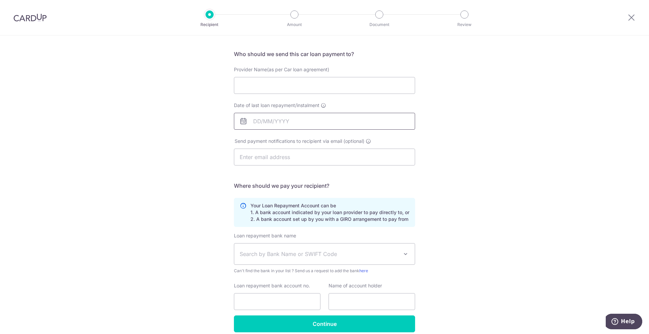
scroll to position [72, 0]
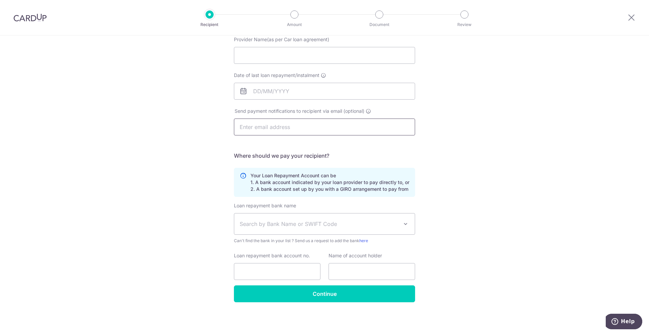
click at [289, 124] on input "text" at bounding box center [324, 127] width 181 height 17
click at [141, 205] on div "Who would you like to pay? Your recipient does not need a CardUp account to rec…" at bounding box center [324, 148] width 649 height 371
